Goal: Entertainment & Leisure: Consume media (video, audio)

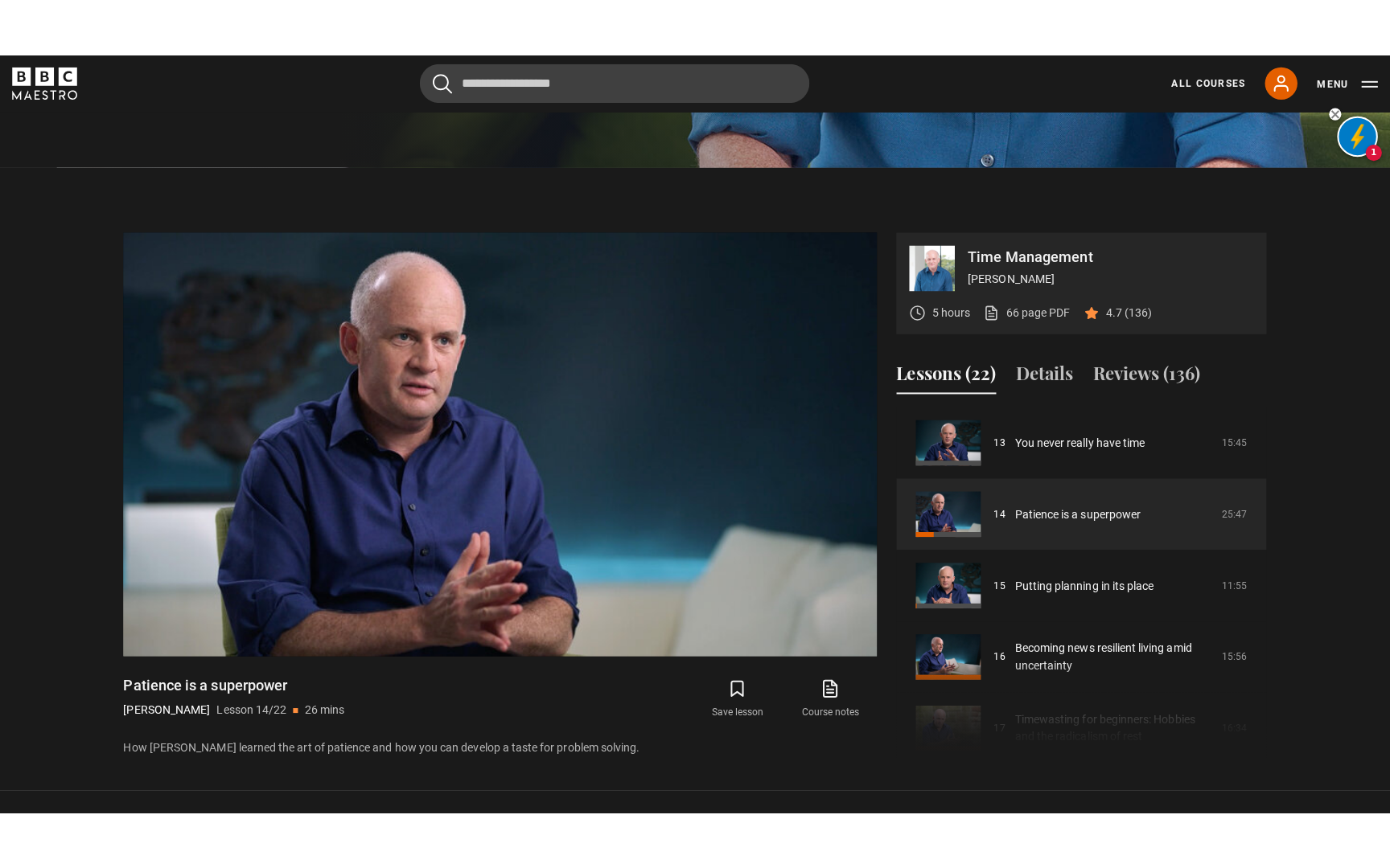
scroll to position [683, 0]
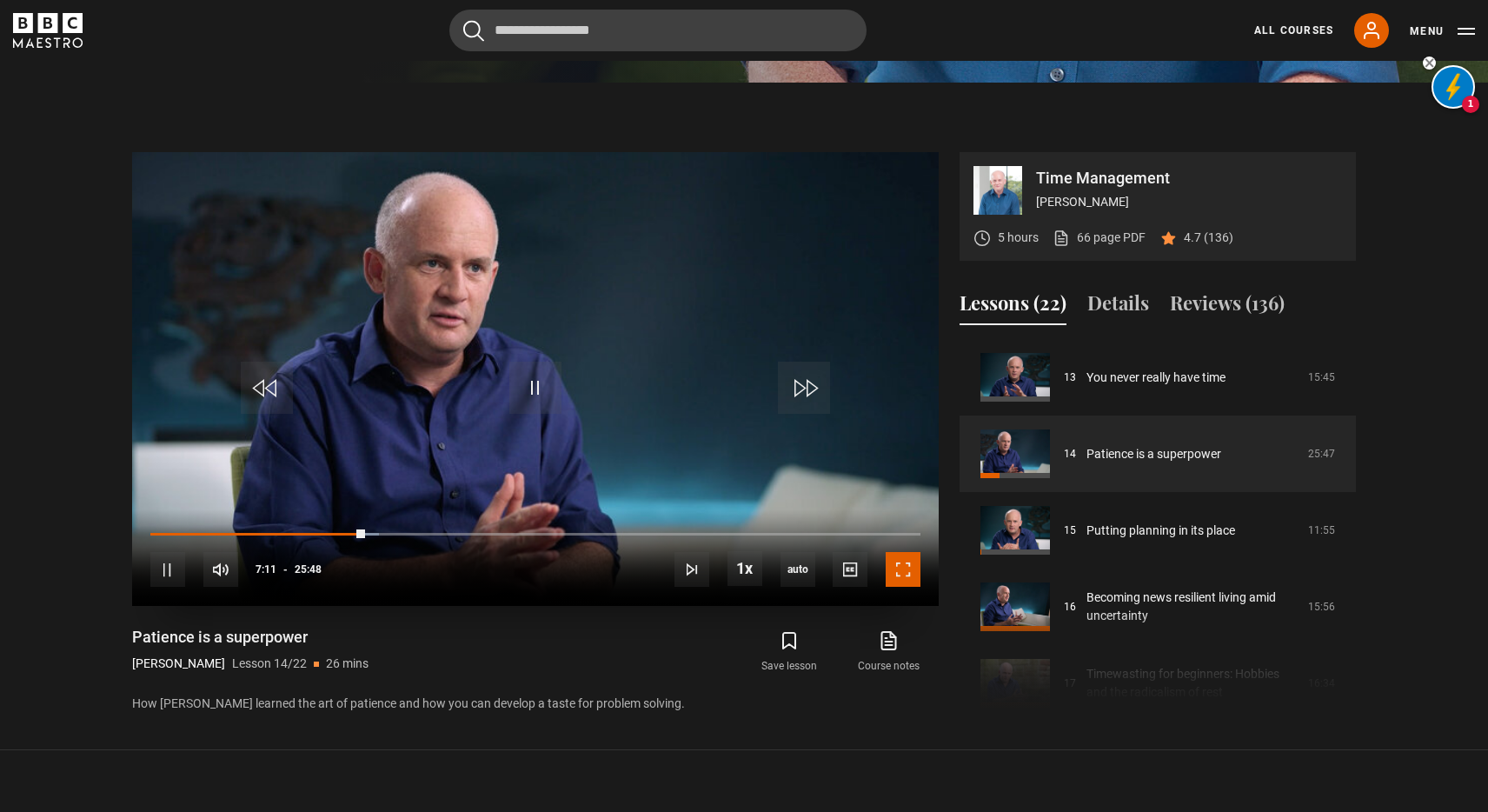
click at [902, 559] on span "Video Player" at bounding box center [903, 570] width 35 height 35
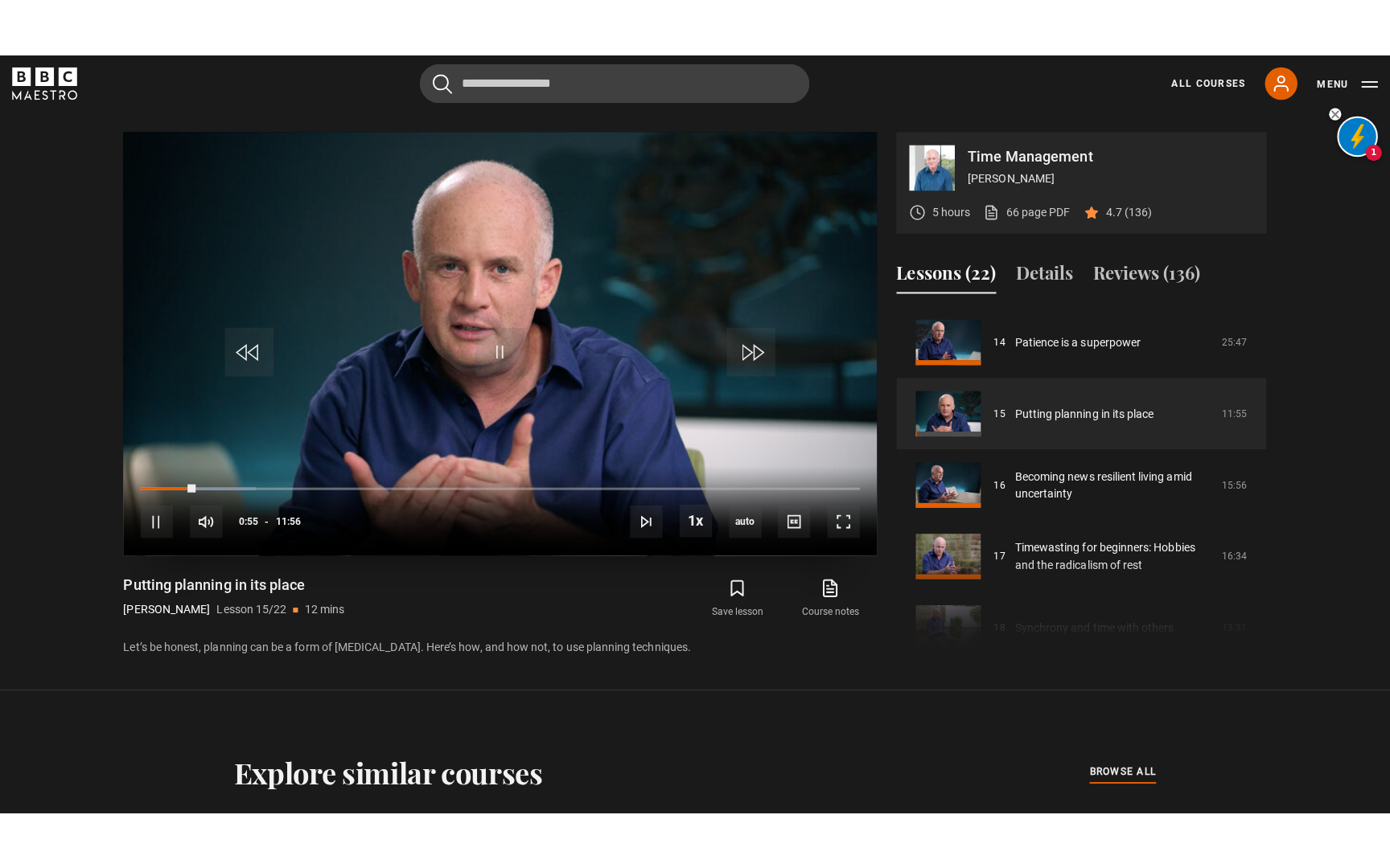
scroll to position [760, 0]
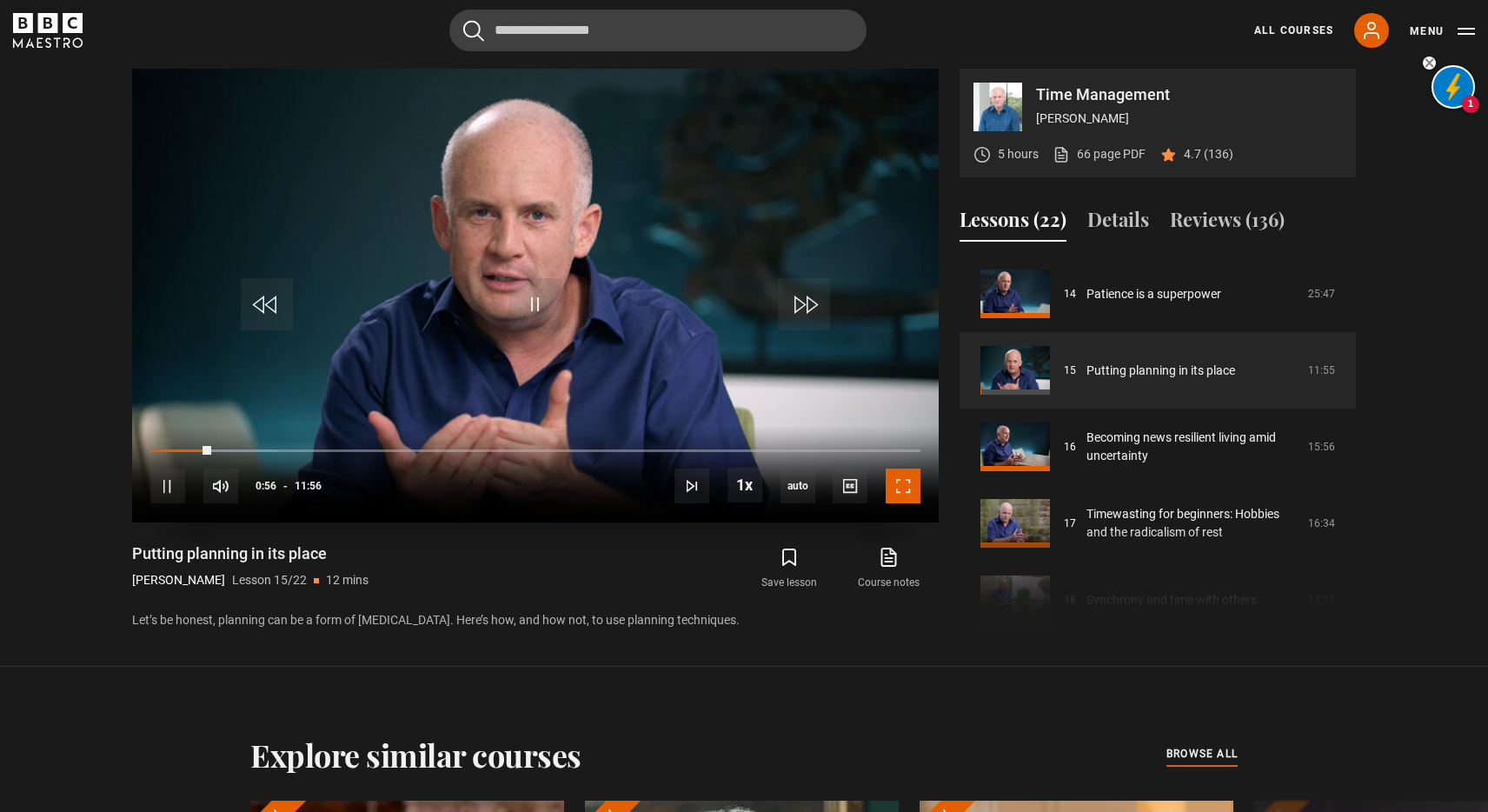
click at [902, 485] on span "Video Player" at bounding box center [903, 486] width 35 height 35
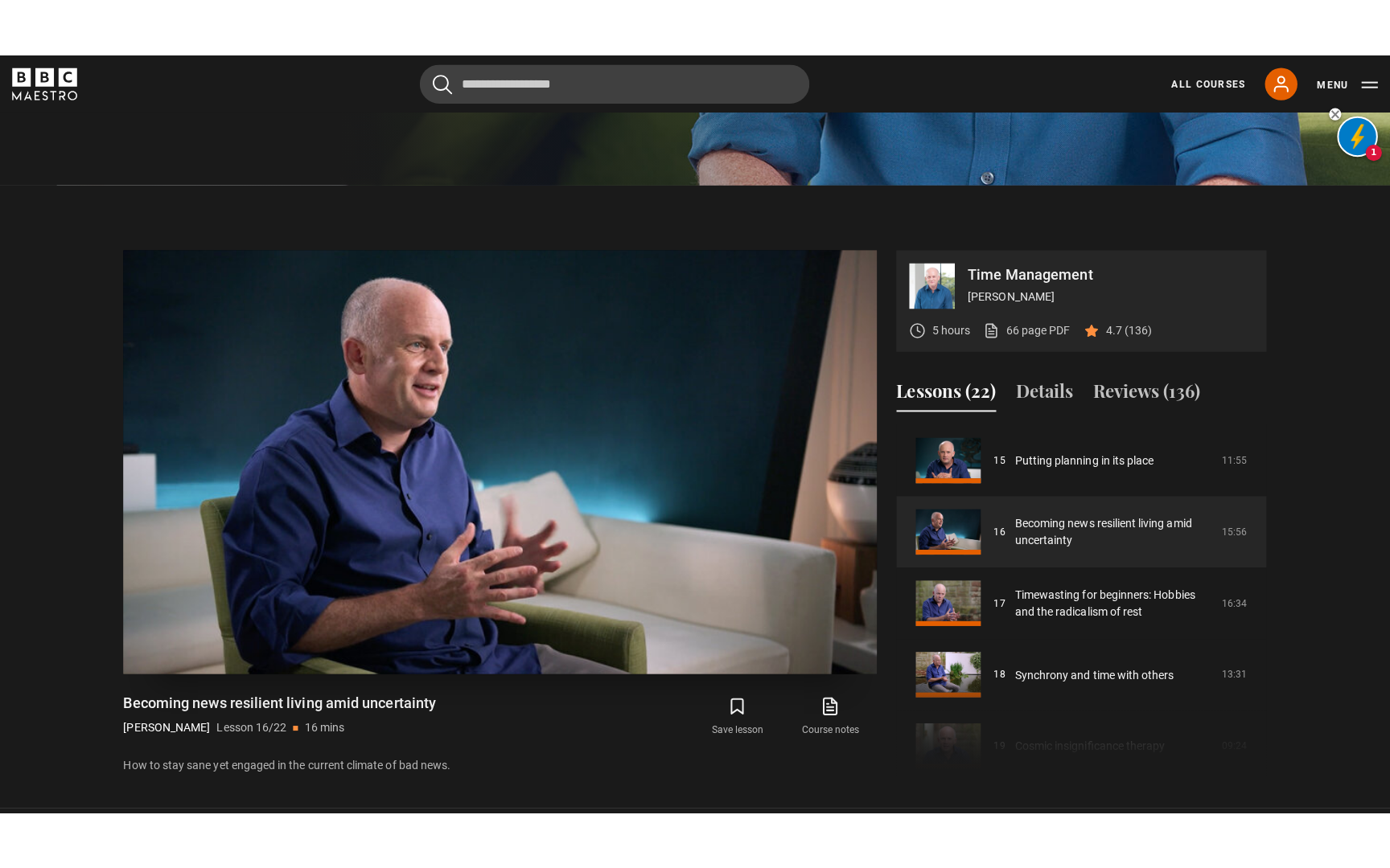
scroll to position [749, 0]
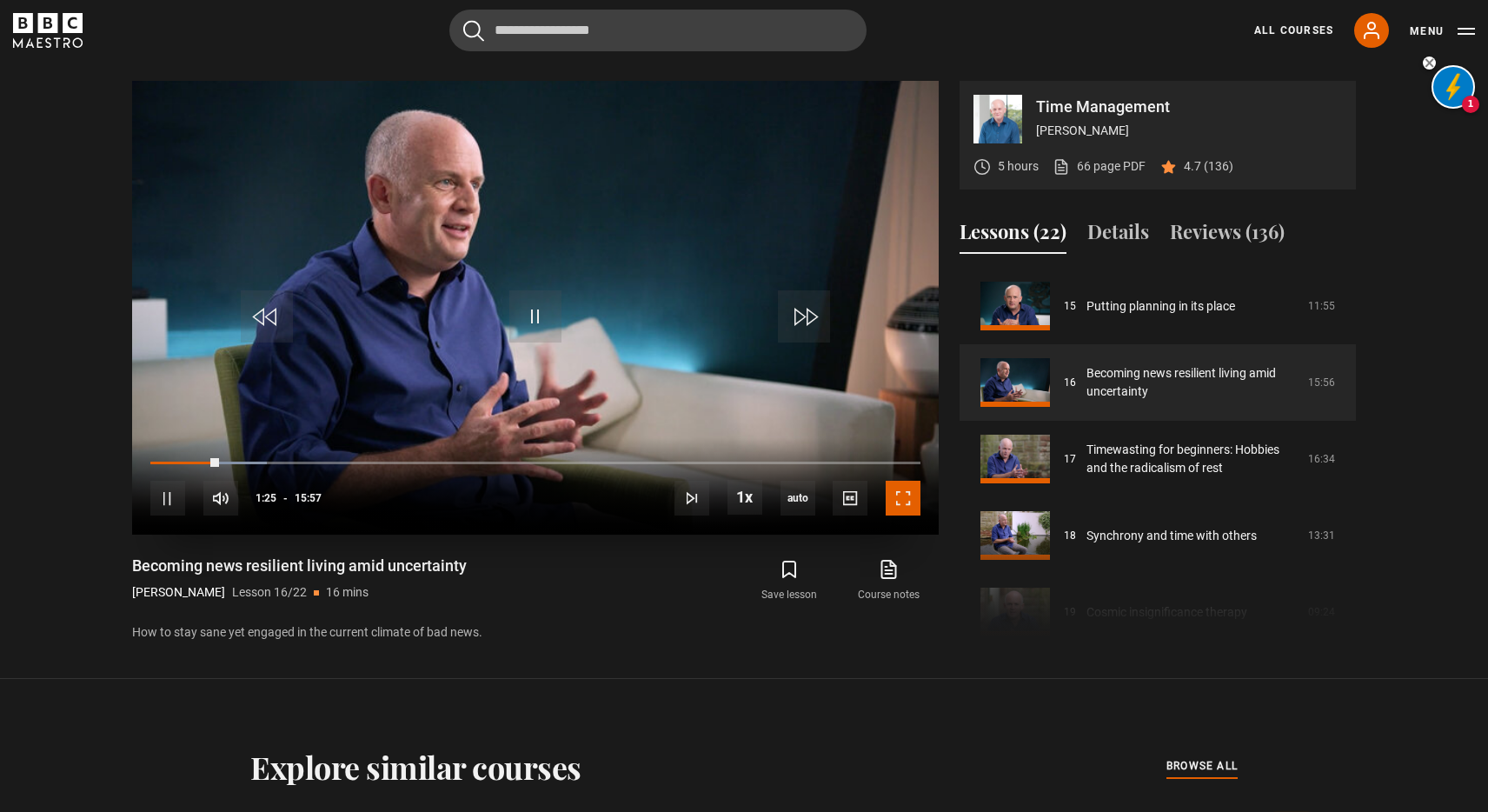
click at [901, 500] on span "Video Player" at bounding box center [903, 498] width 35 height 35
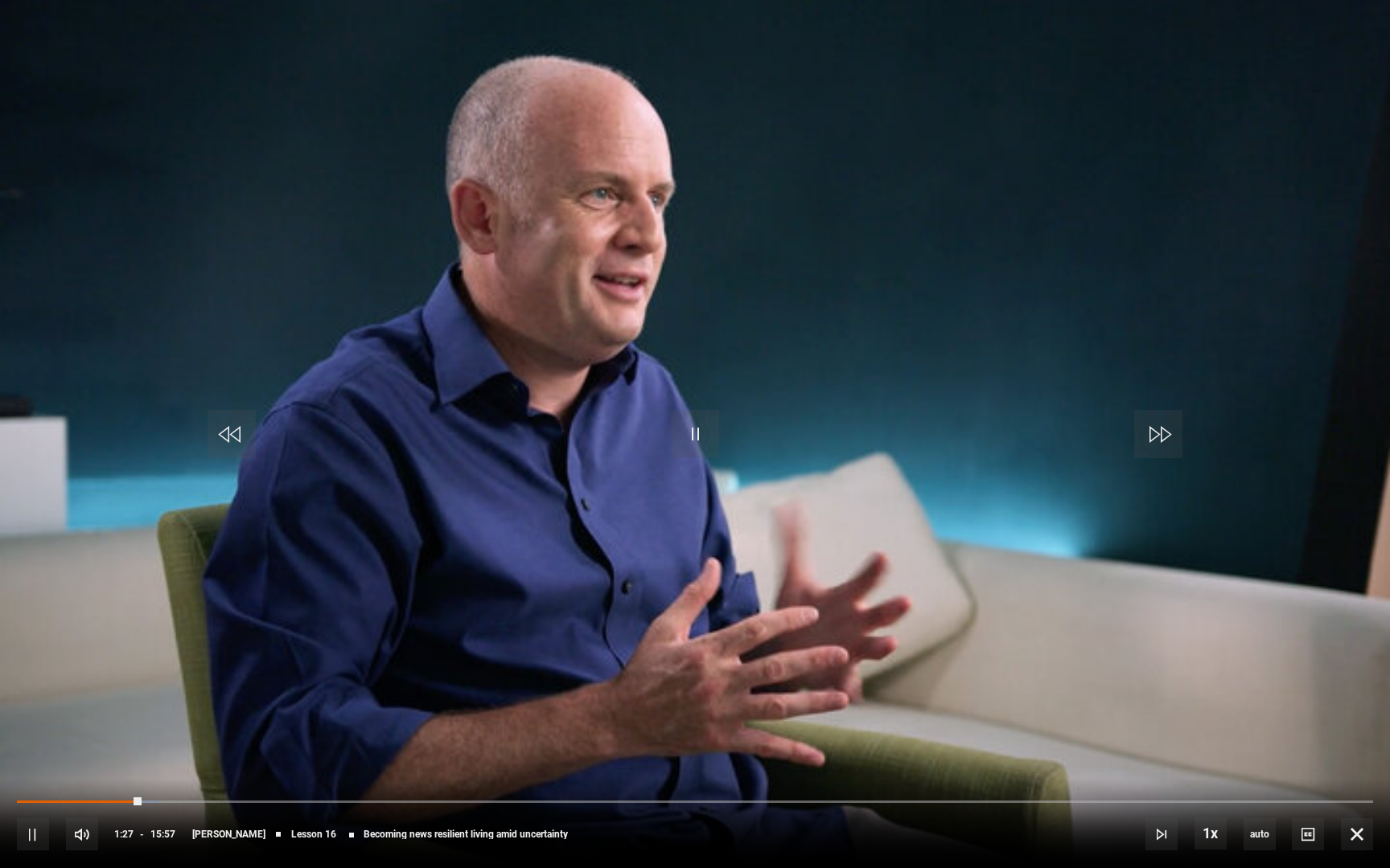
click at [924, 401] on video "Video Player" at bounding box center [695, 434] width 1390 height 868
click at [686, 451] on span "Video Player" at bounding box center [695, 434] width 48 height 48
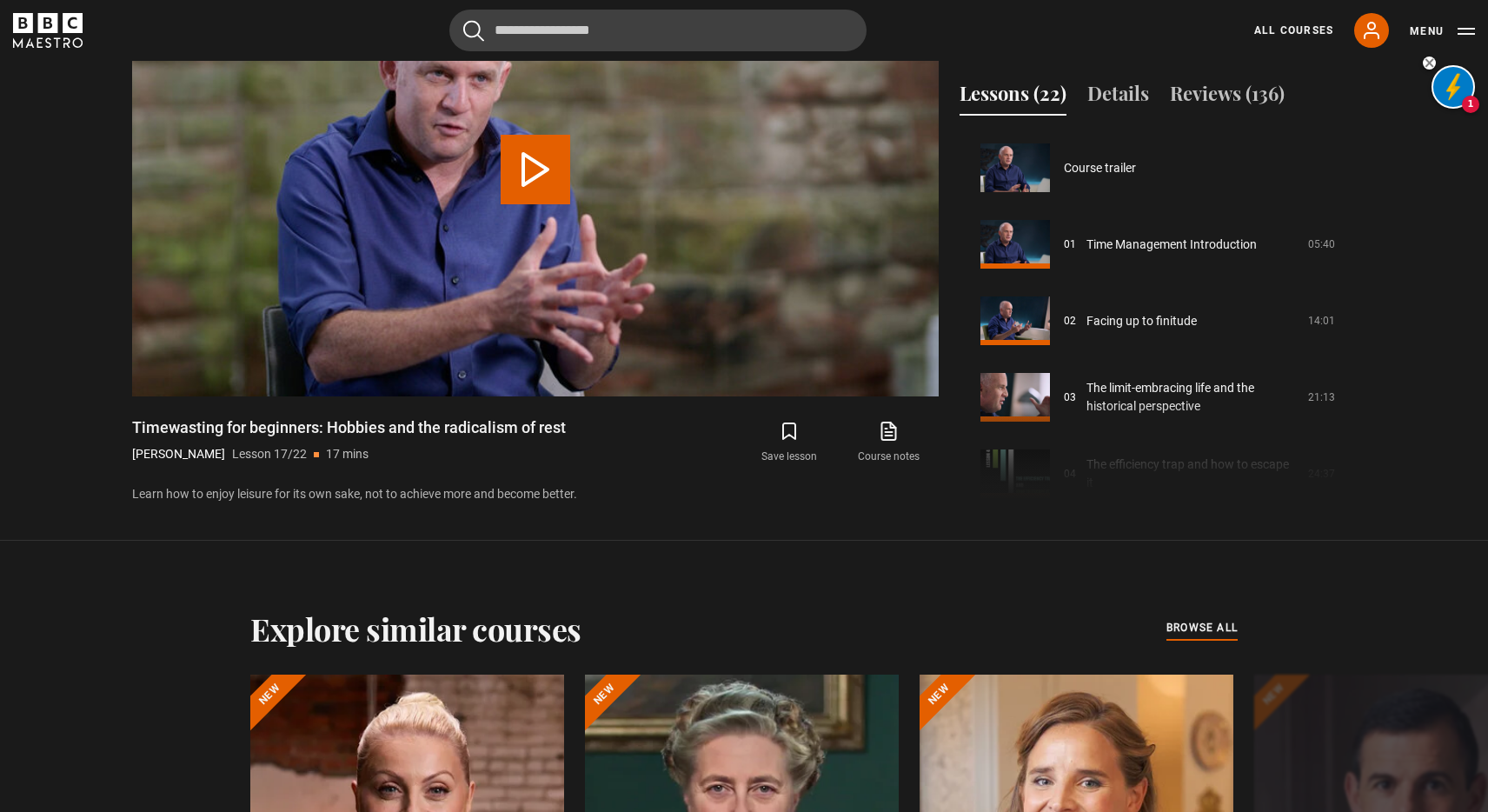
scroll to position [1224, 0]
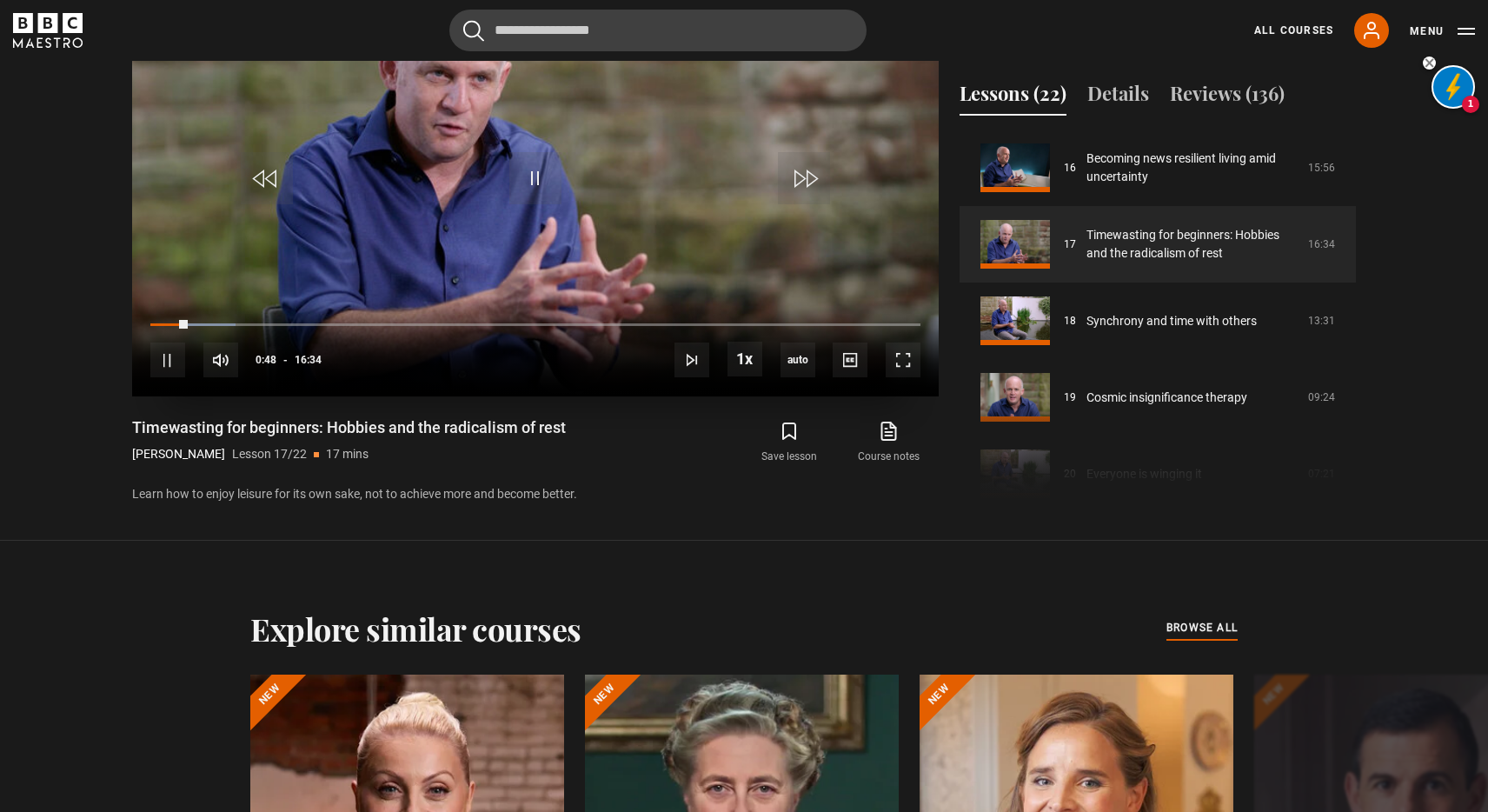
click at [729, 291] on video "Video Player" at bounding box center [535, 169] width 807 height 454
